Goal: Task Accomplishment & Management: Complete application form

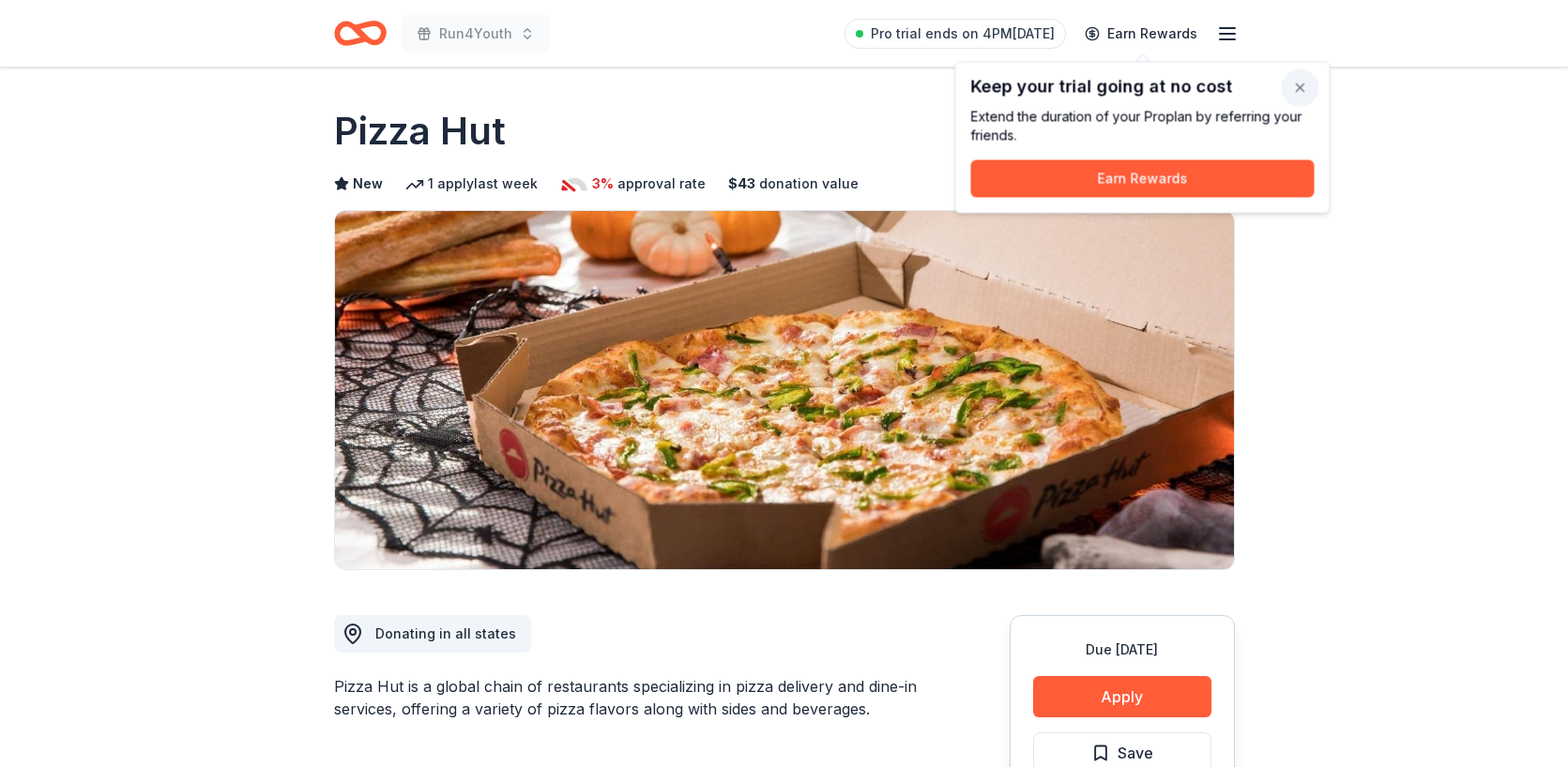
click at [1300, 90] on button "button" at bounding box center [1300, 88] width 37 height 37
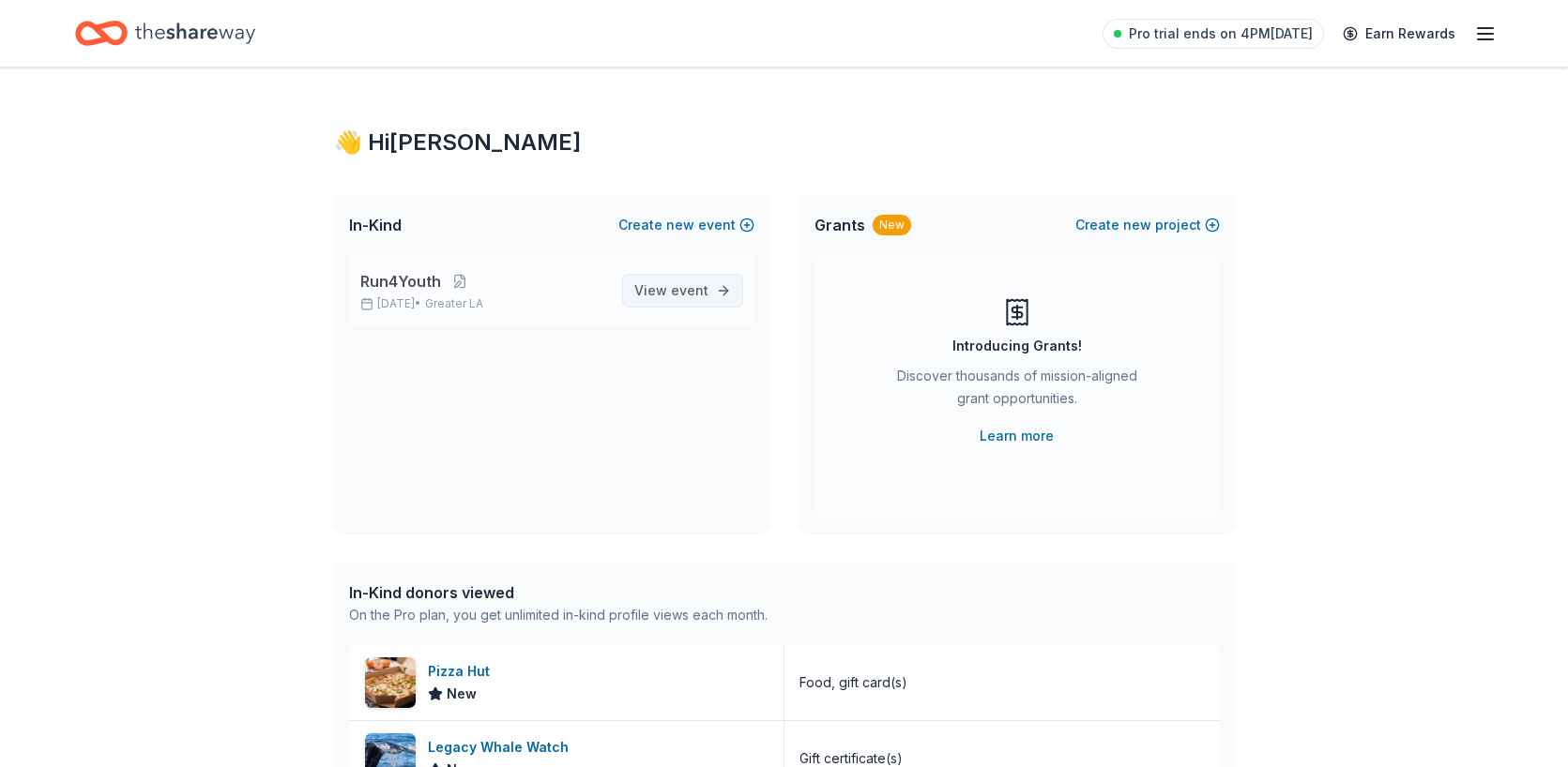
click at [679, 288] on span "event" at bounding box center [689, 290] width 37 height 16
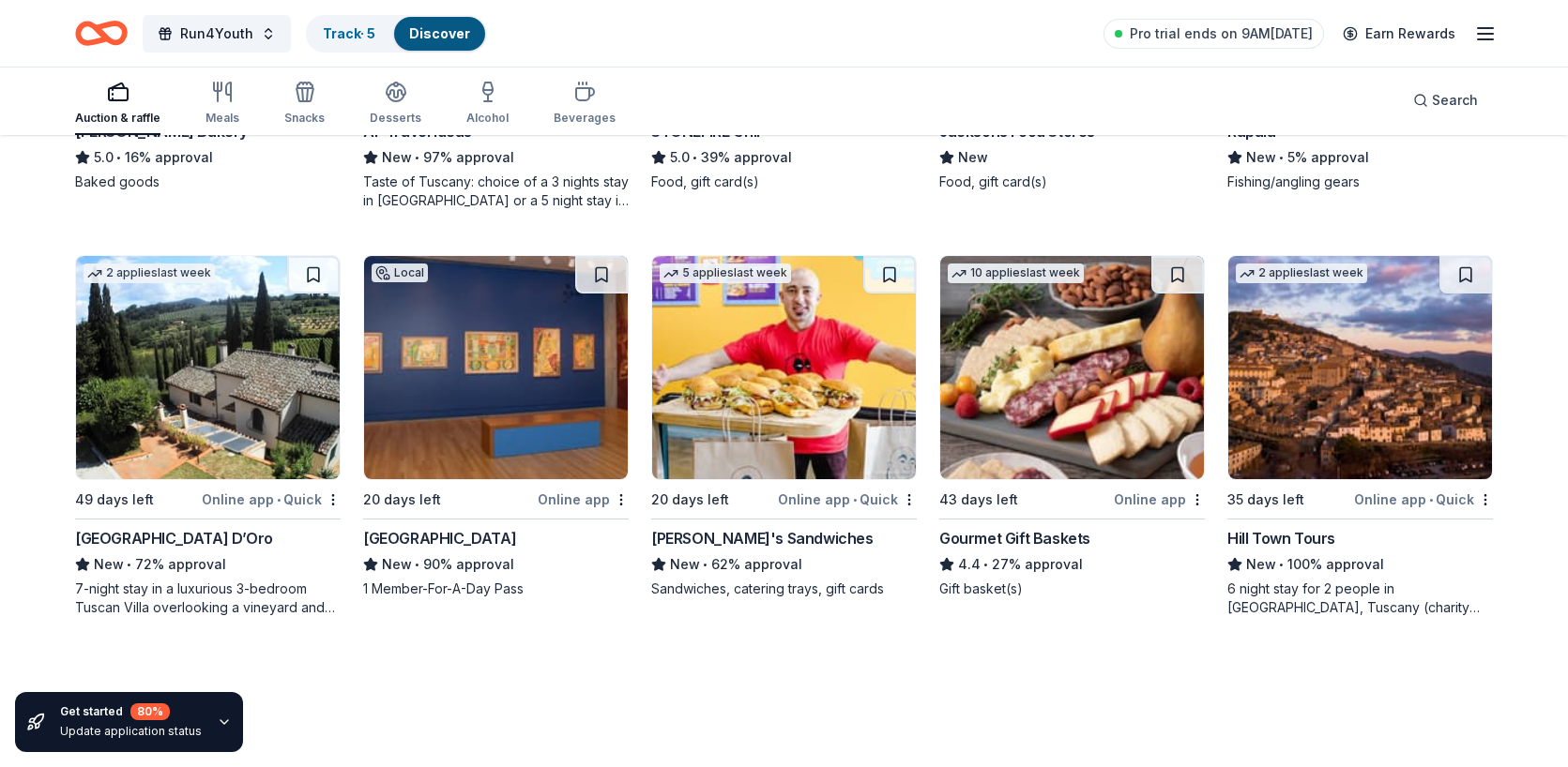
scroll to position [2911, 0]
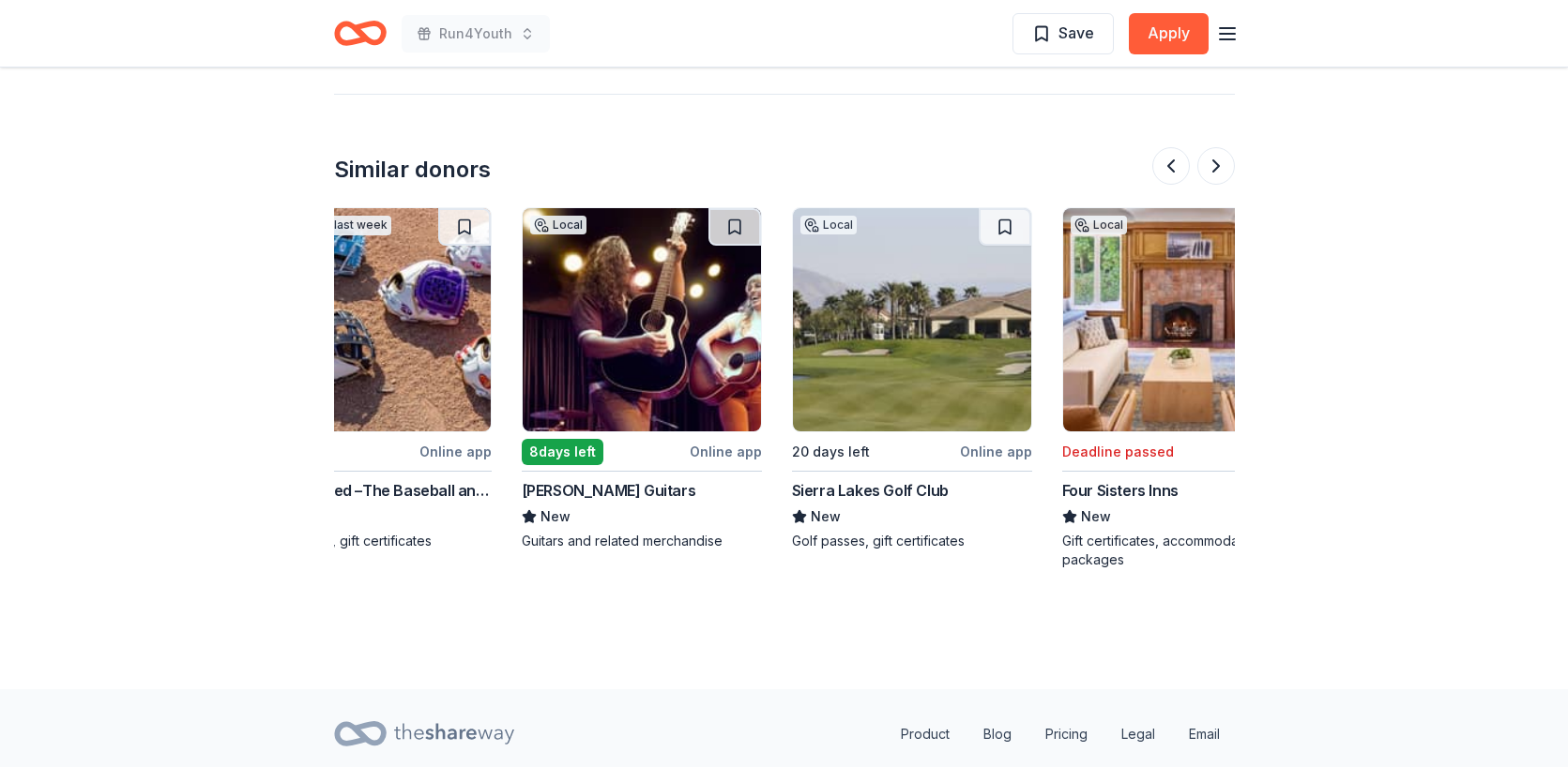
scroll to position [0, 625]
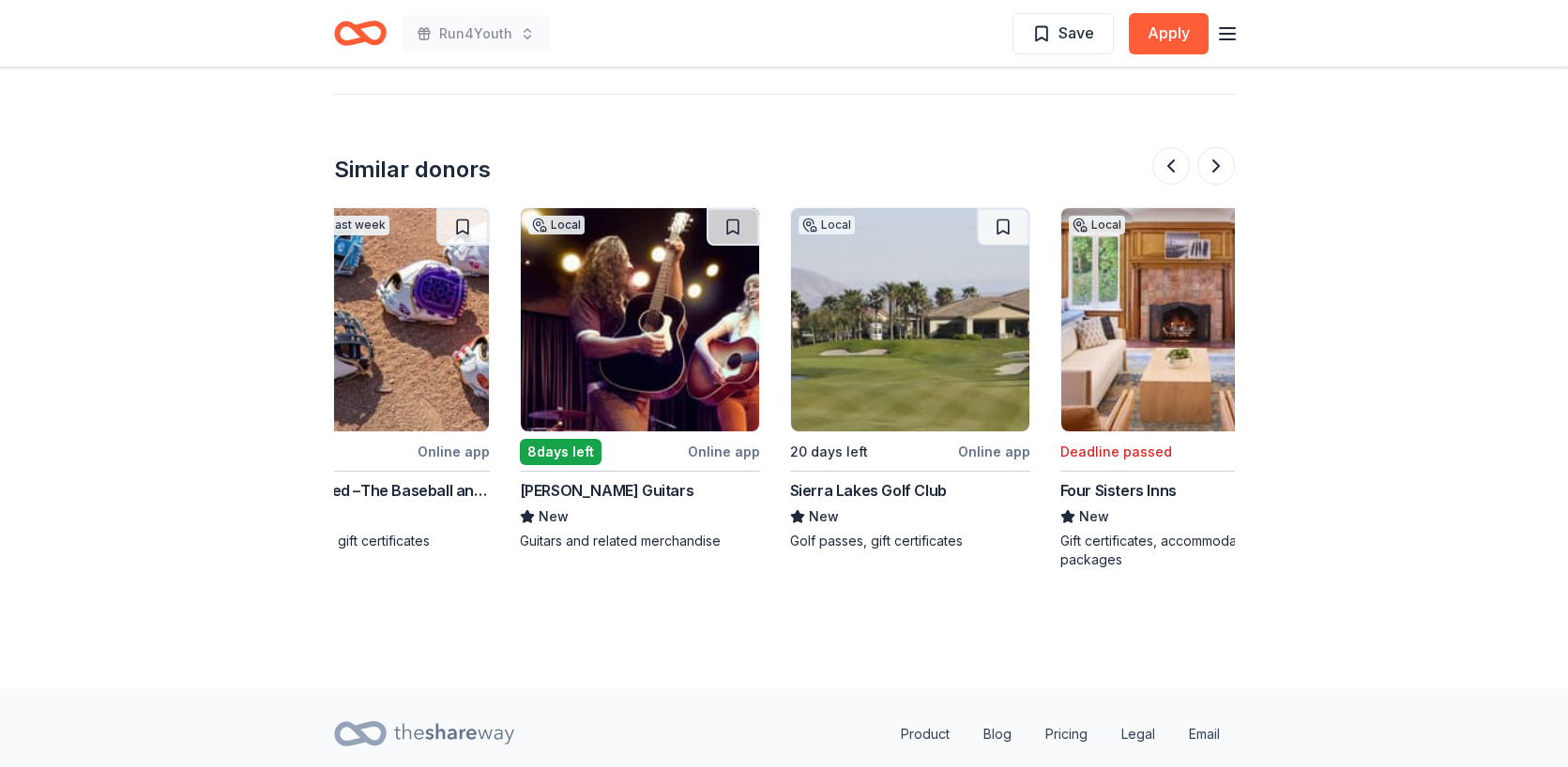
click at [637, 351] on img at bounding box center [640, 319] width 239 height 223
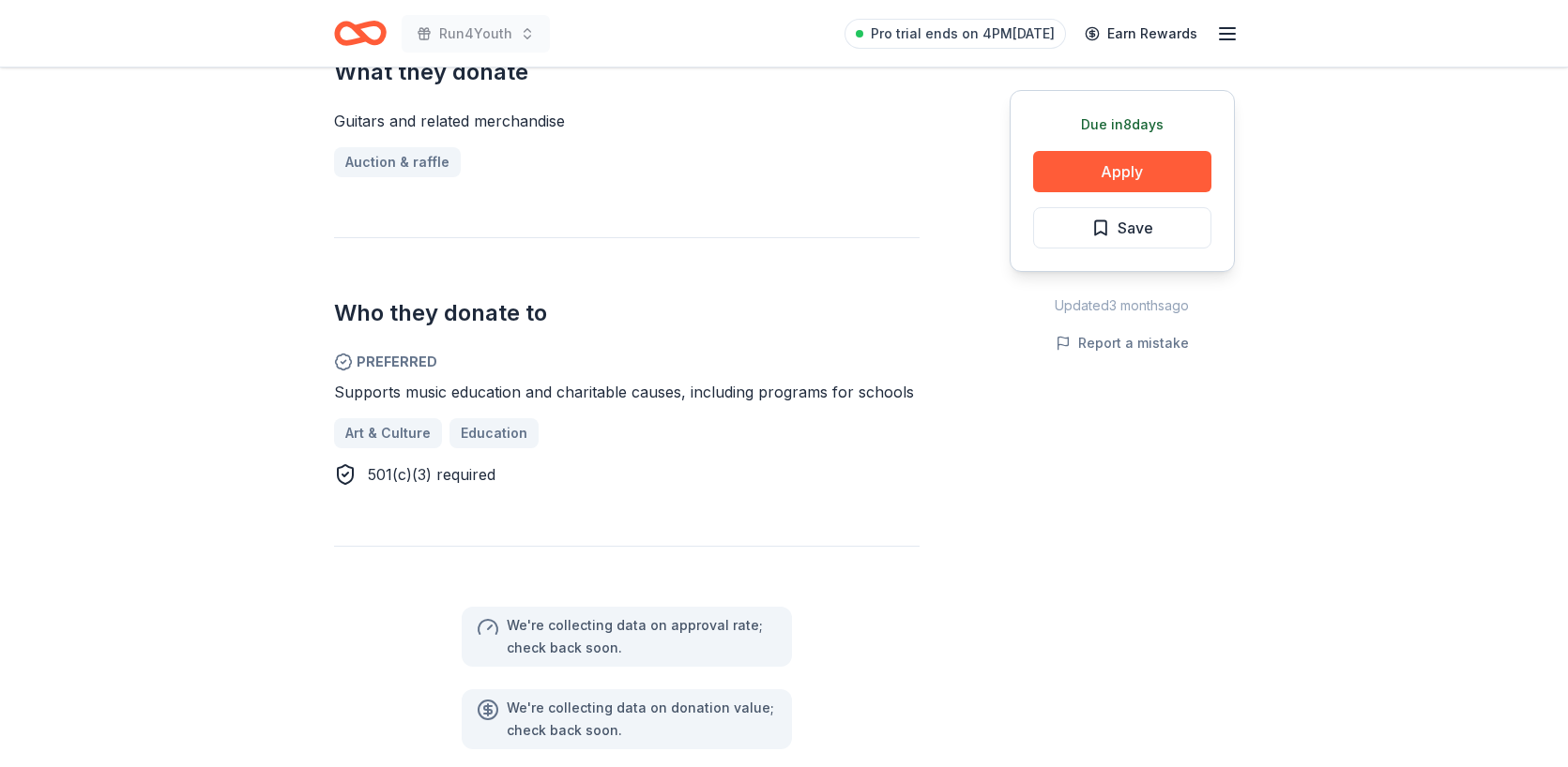
scroll to position [791, 0]
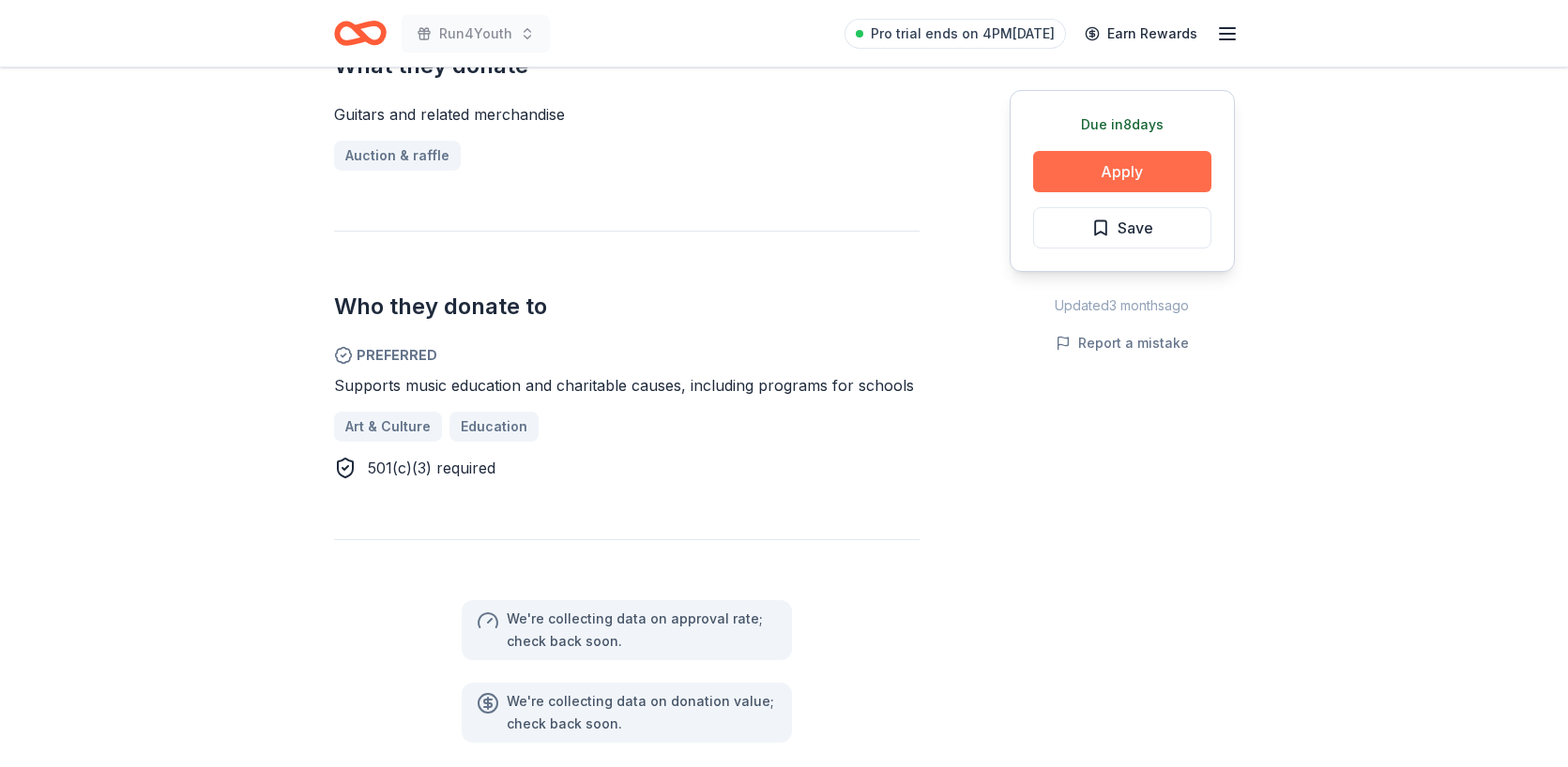
click at [1095, 182] on button "Apply" at bounding box center [1121, 172] width 178 height 41
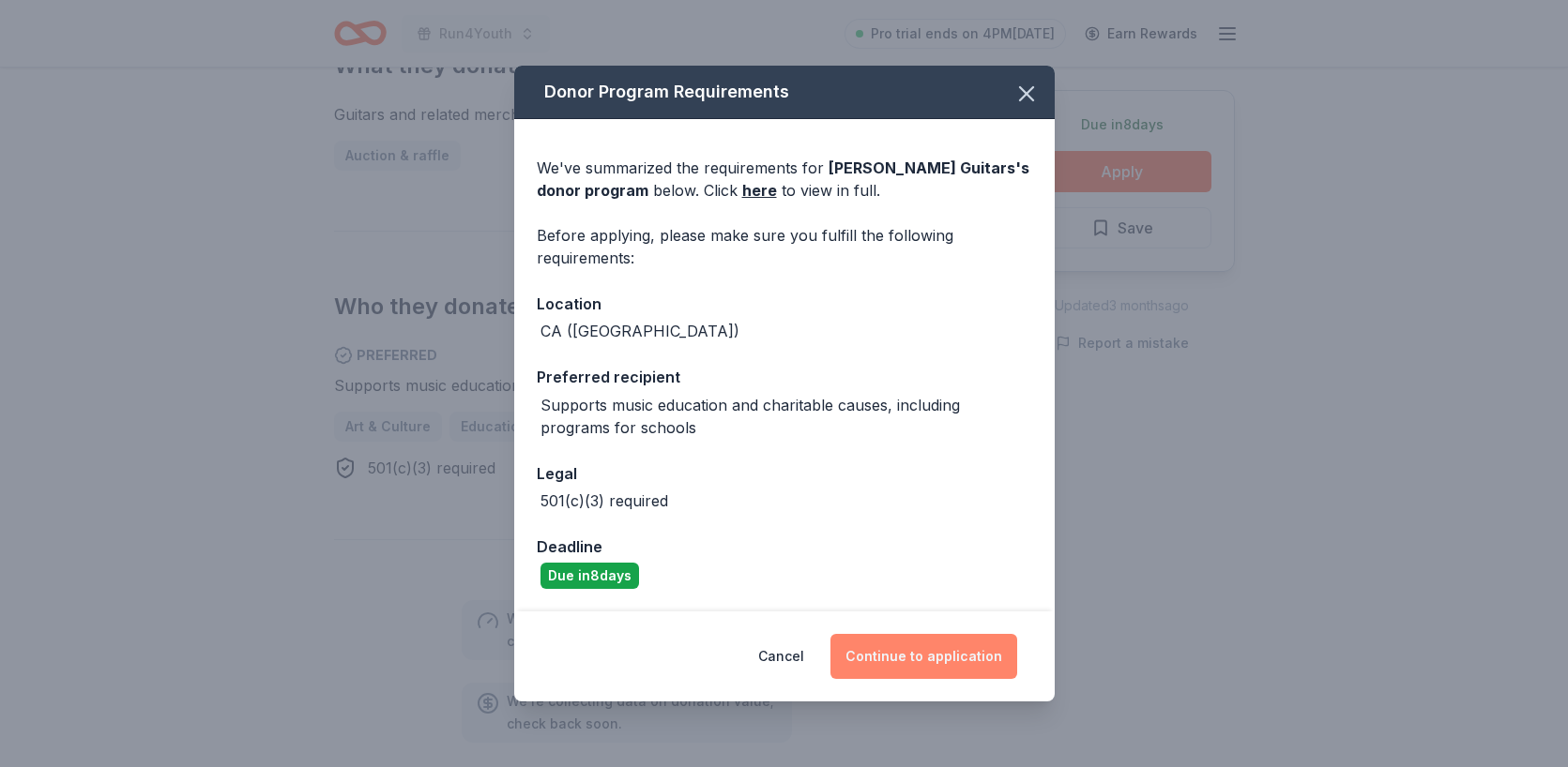
click at [962, 657] on button "Continue to application" at bounding box center [923, 657] width 186 height 45
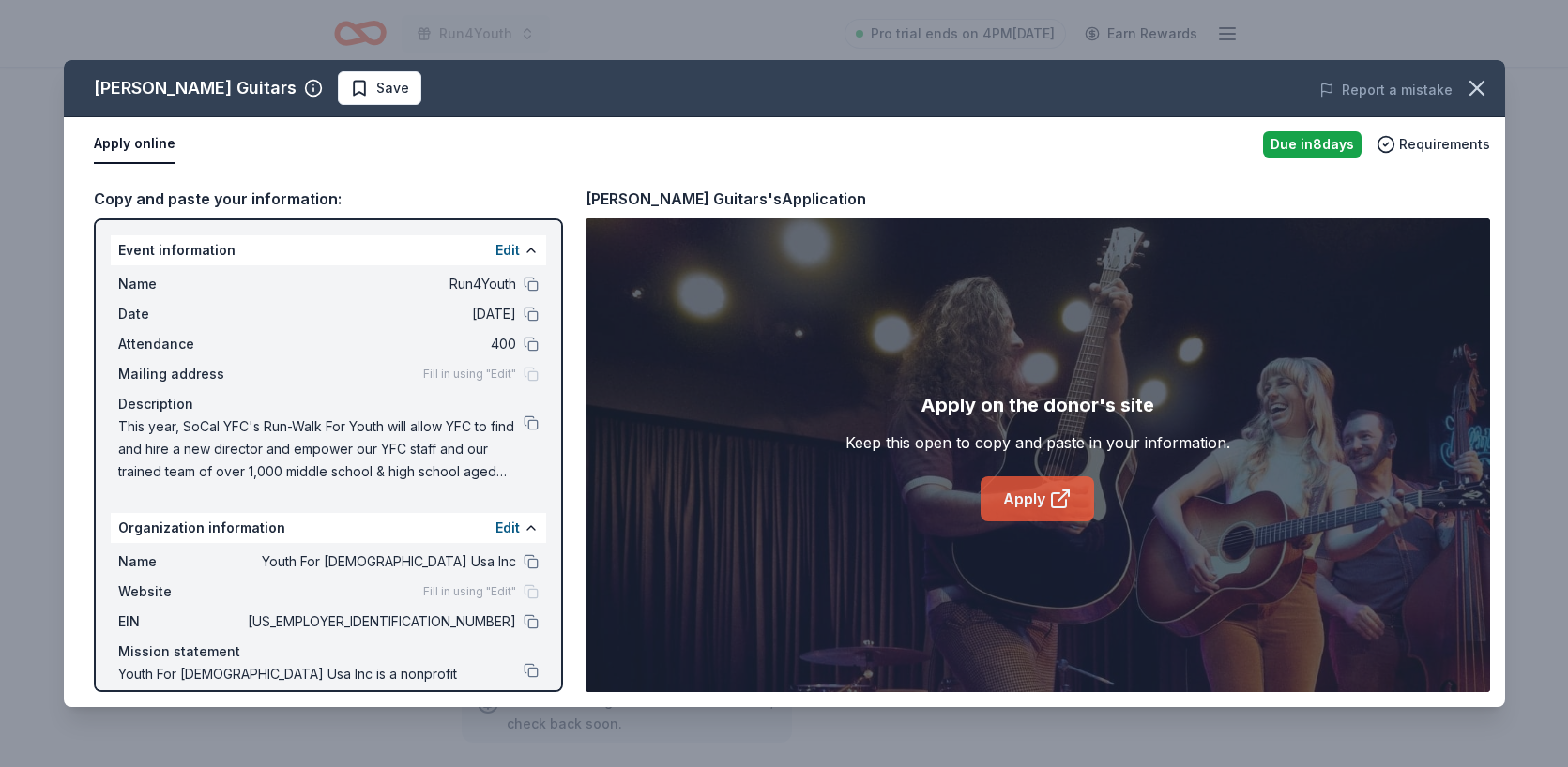
click at [1027, 501] on link "Apply" at bounding box center [1036, 499] width 113 height 45
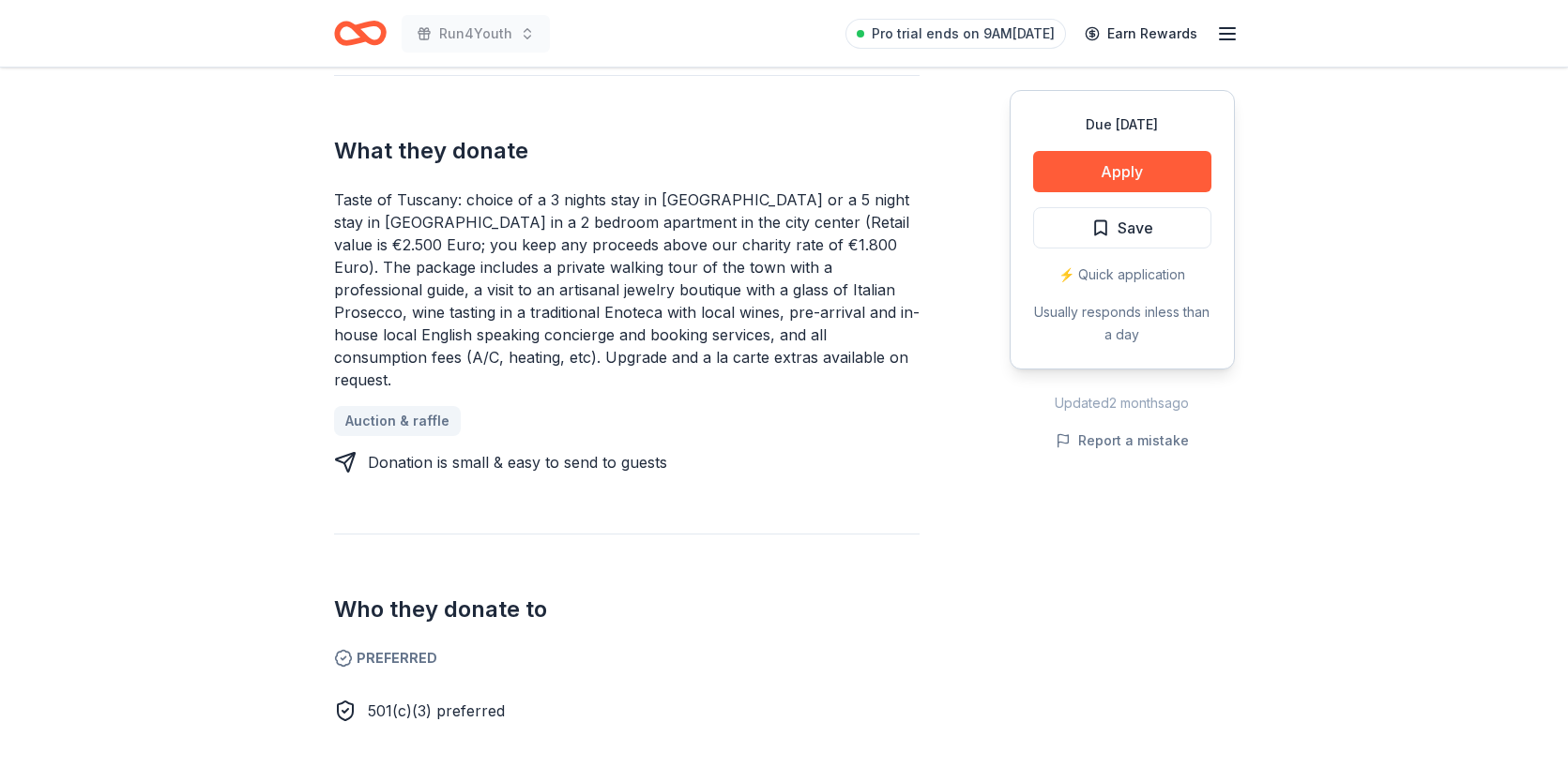
scroll to position [745, 0]
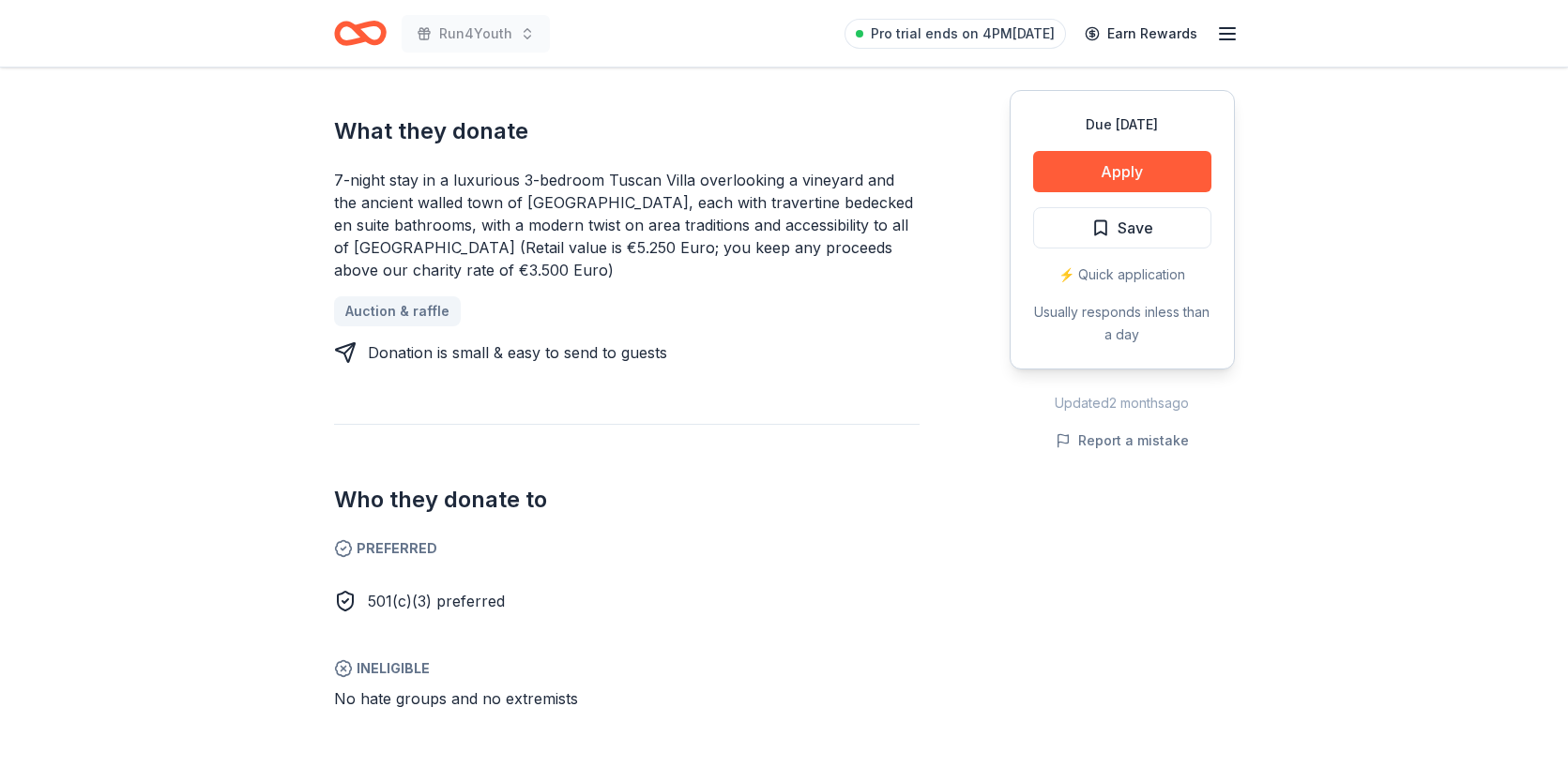
scroll to position [734, 0]
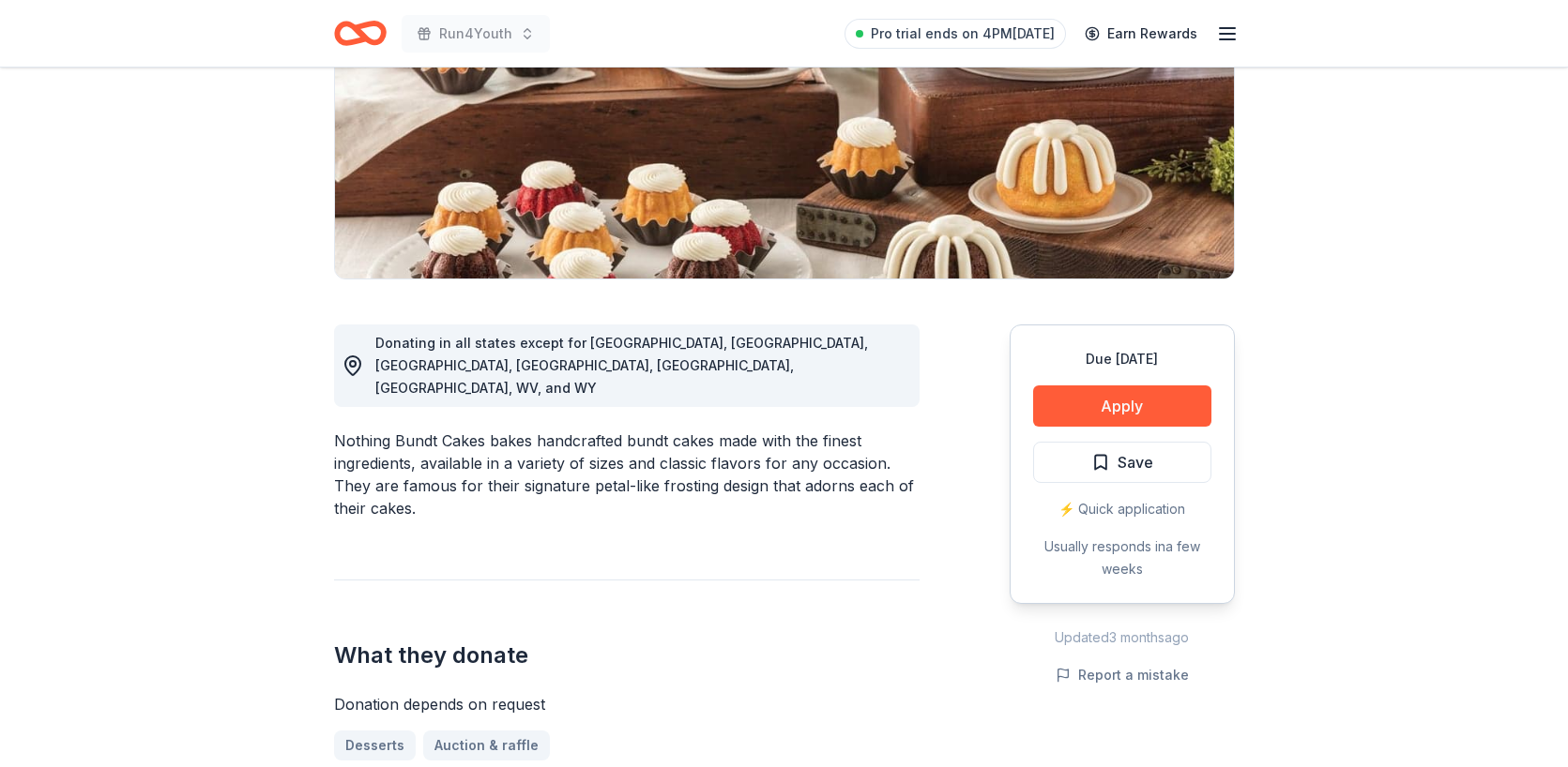
scroll to position [300, 0]
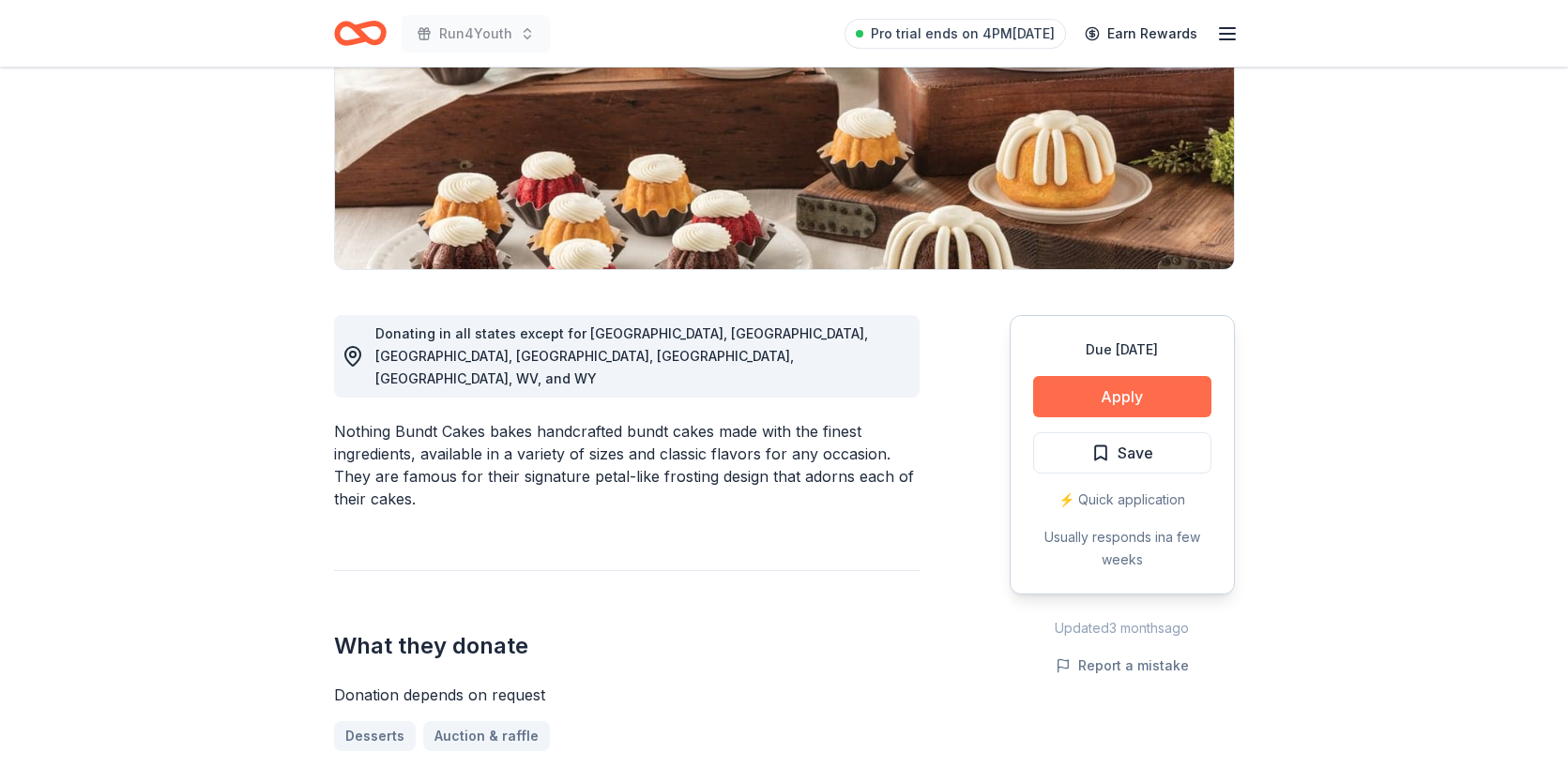
click at [1057, 404] on button "Apply" at bounding box center [1121, 396] width 178 height 41
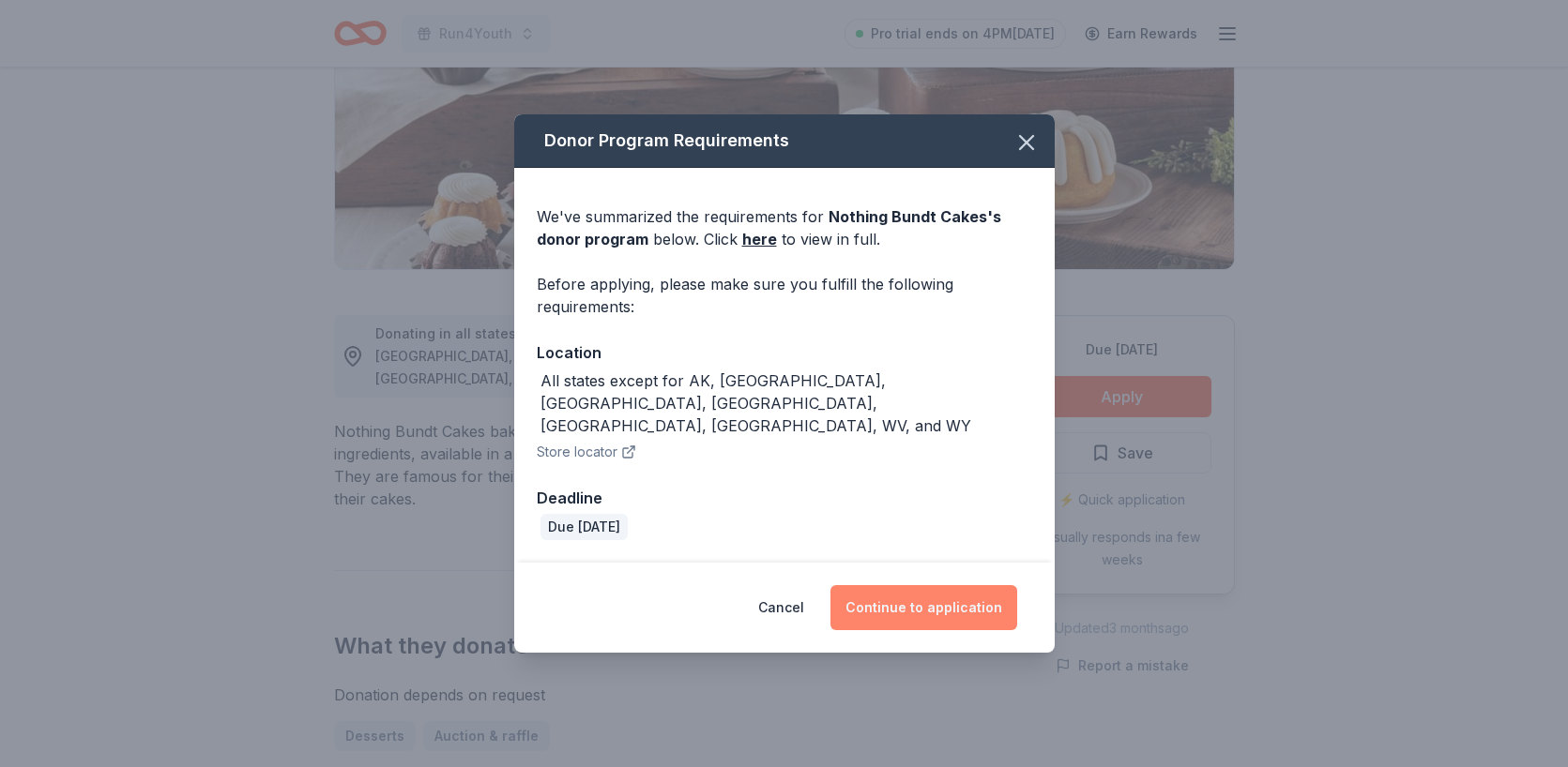
click at [908, 599] on button "Continue to application" at bounding box center [923, 608] width 186 height 45
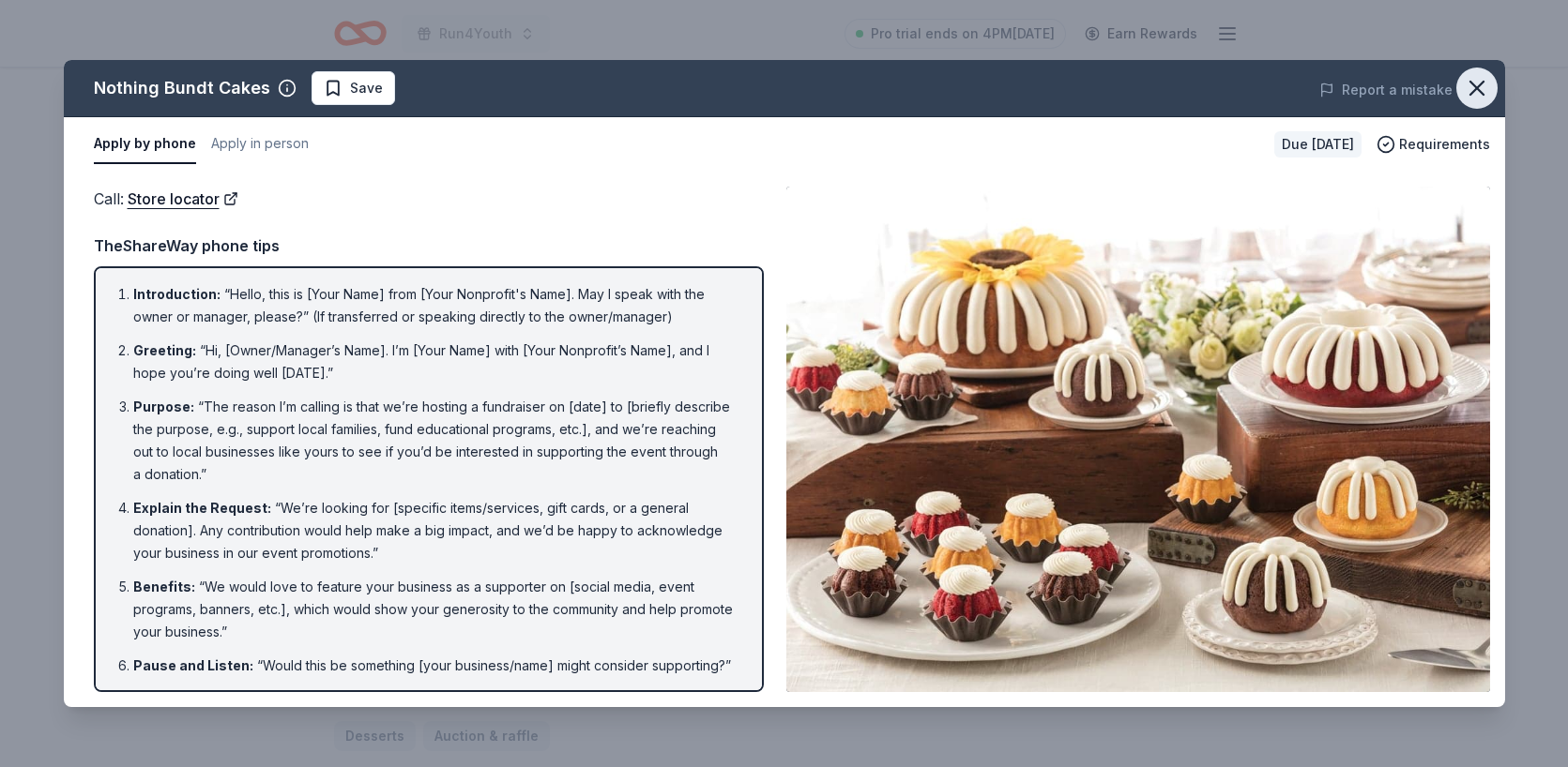
click at [1481, 100] on icon "button" at bounding box center [1476, 88] width 27 height 27
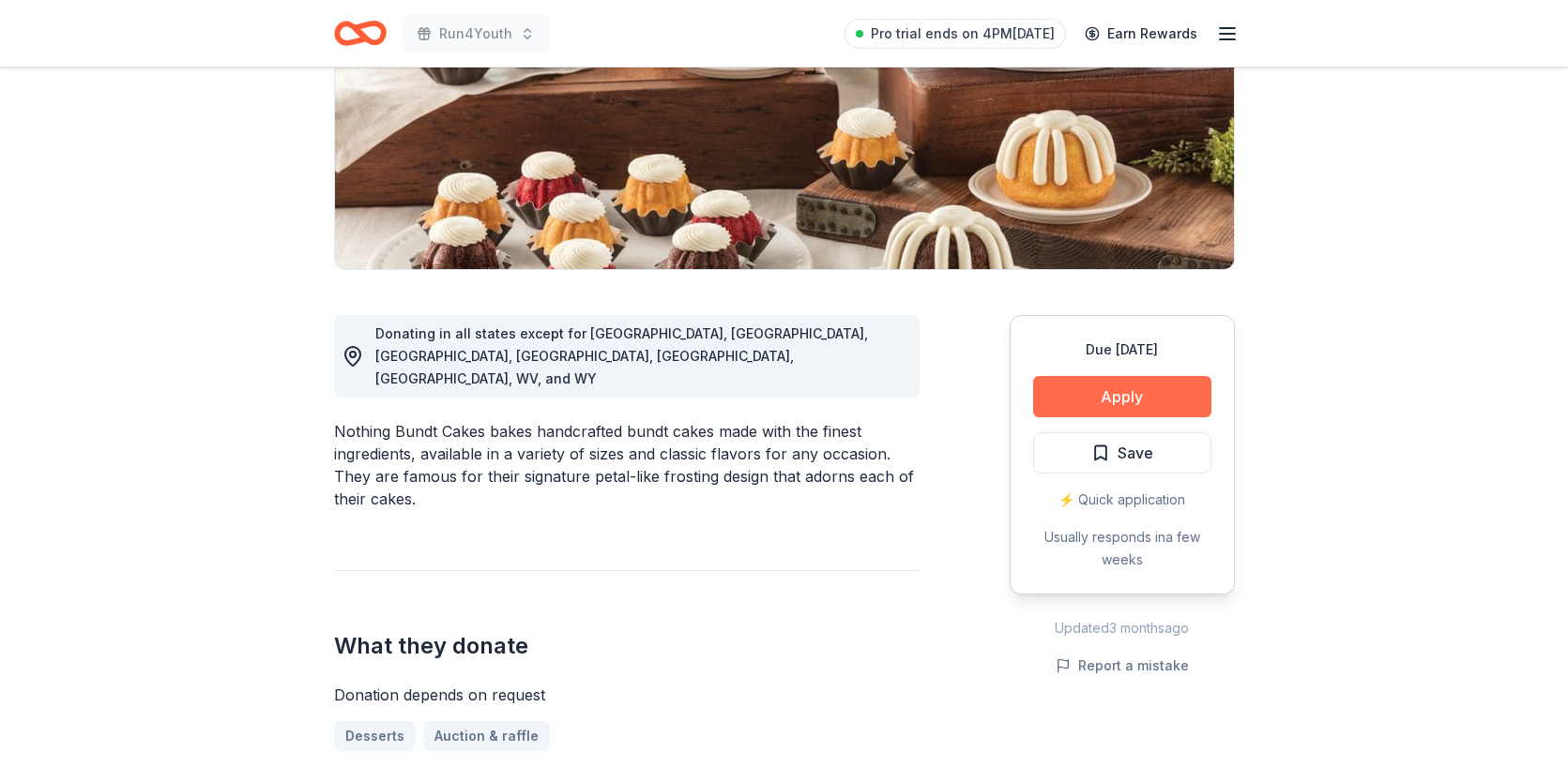
click at [1149, 389] on button "Apply" at bounding box center [1121, 396] width 178 height 41
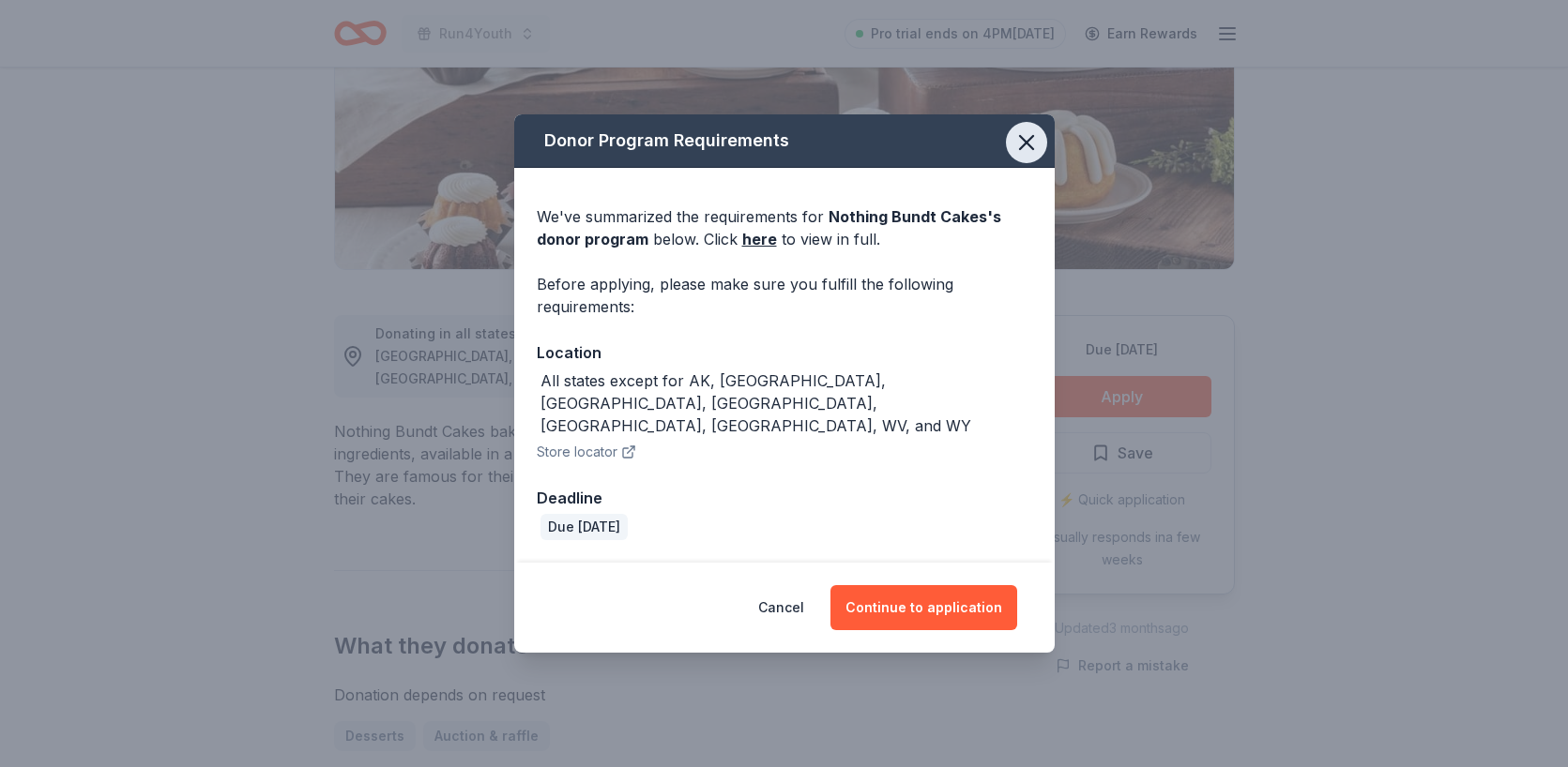
click at [1031, 149] on icon "button" at bounding box center [1026, 142] width 13 height 13
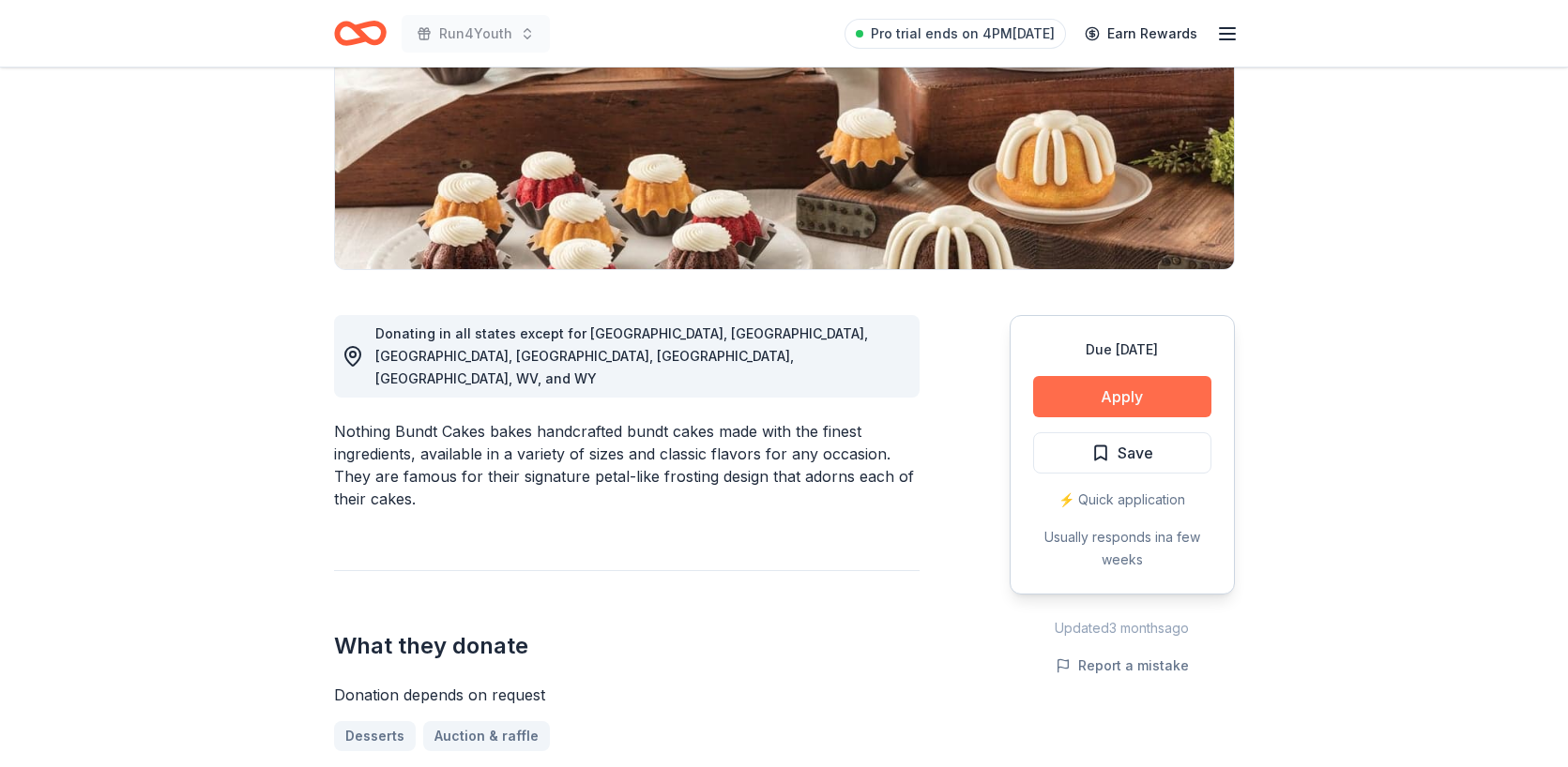
click at [1108, 395] on button "Apply" at bounding box center [1121, 396] width 178 height 41
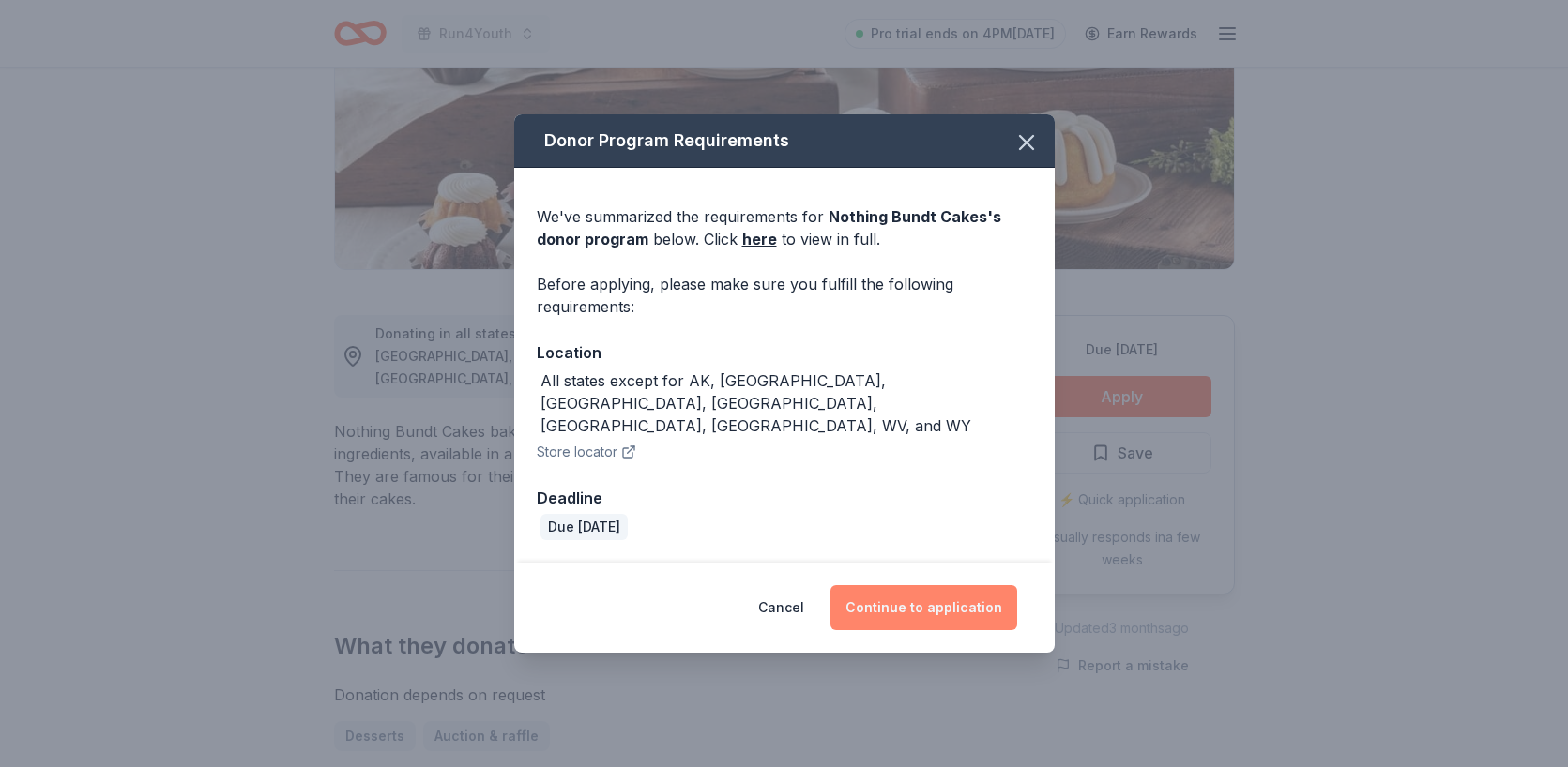
click at [927, 586] on button "Continue to application" at bounding box center [923, 608] width 186 height 45
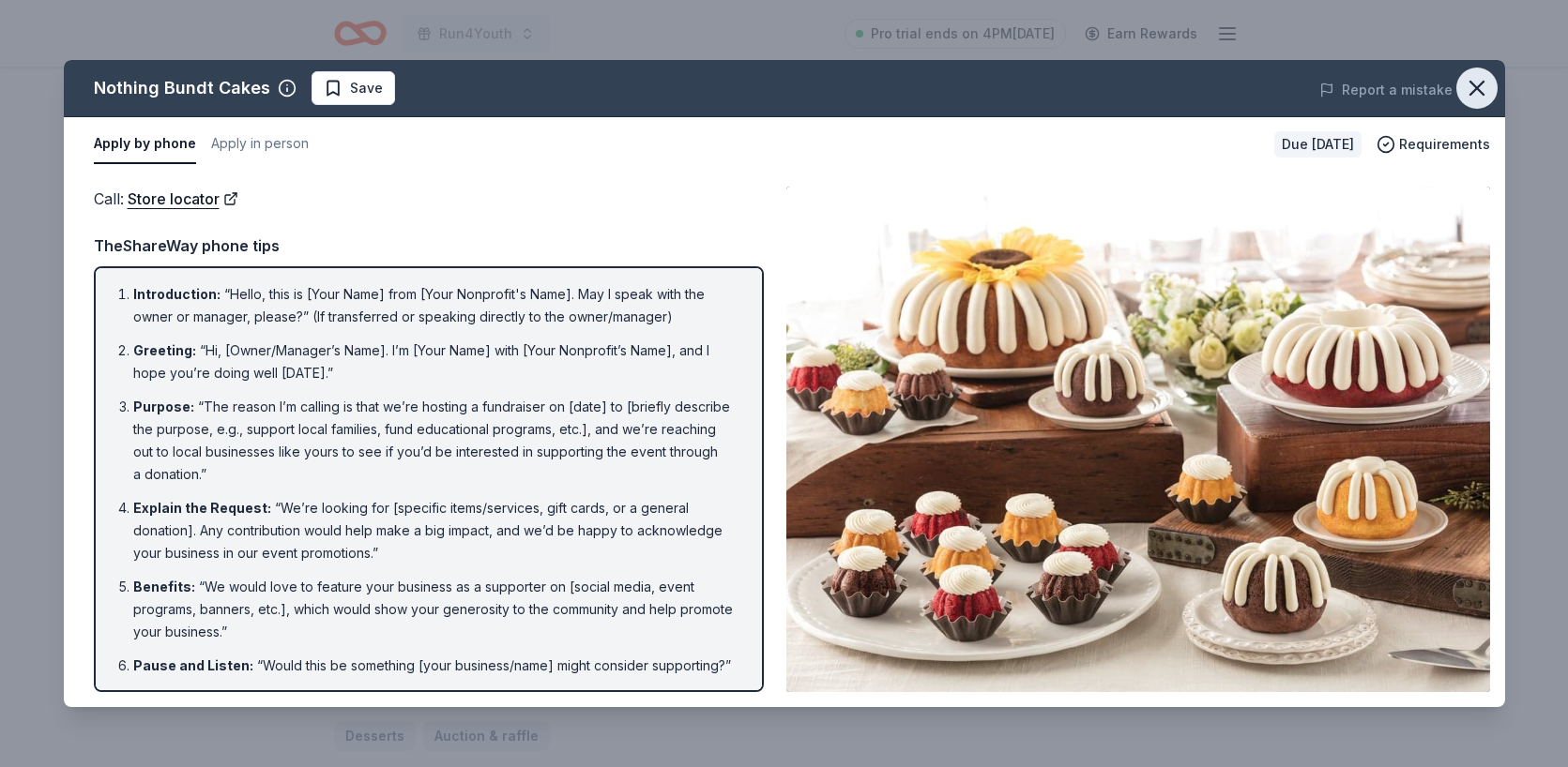
click at [1472, 88] on icon "button" at bounding box center [1476, 88] width 27 height 27
